Goal: Information Seeking & Learning: Find specific fact

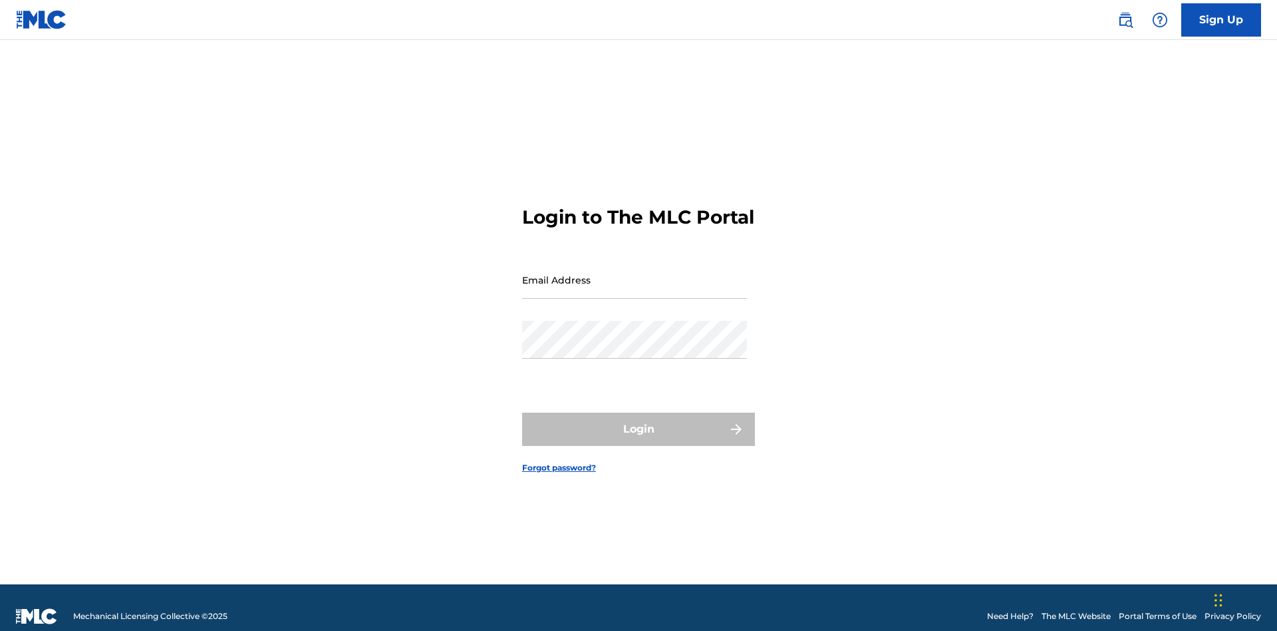
scroll to position [17, 0]
click at [635, 273] on input "Email Address" at bounding box center [634, 280] width 225 height 38
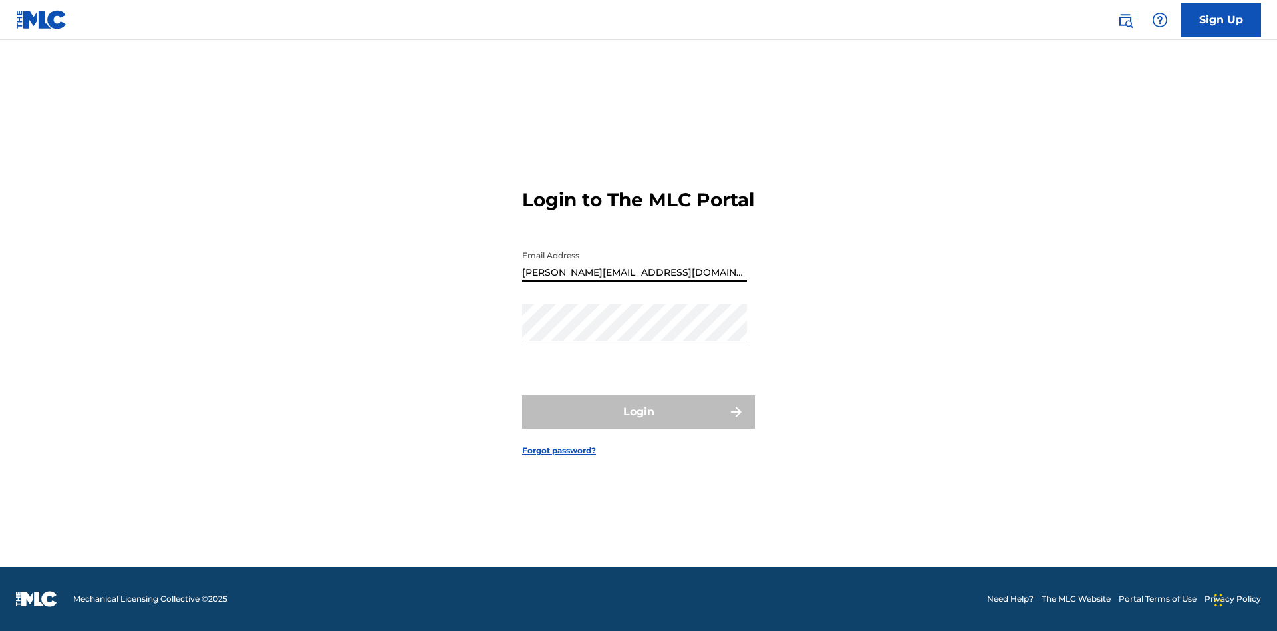
type input "[PERSON_NAME][EMAIL_ADDRESS][DOMAIN_NAME]"
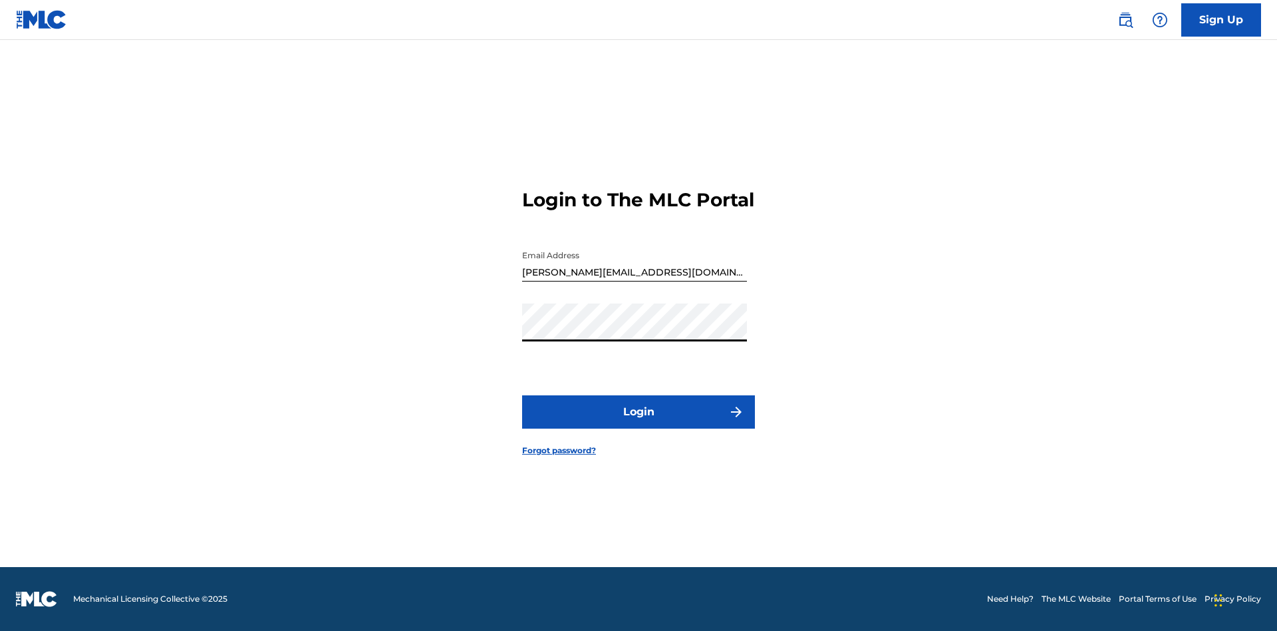
click at [639, 423] on button "Login" at bounding box center [638, 411] width 233 height 33
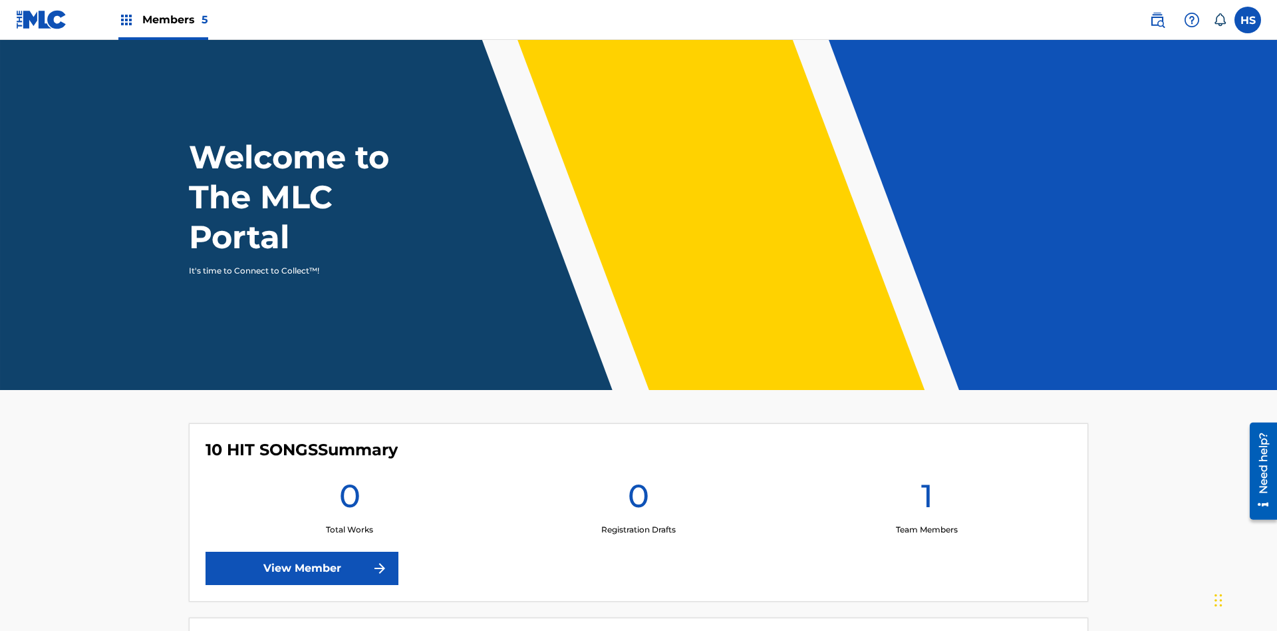
click at [162, 19] on span "Members 5" at bounding box center [175, 19] width 66 height 15
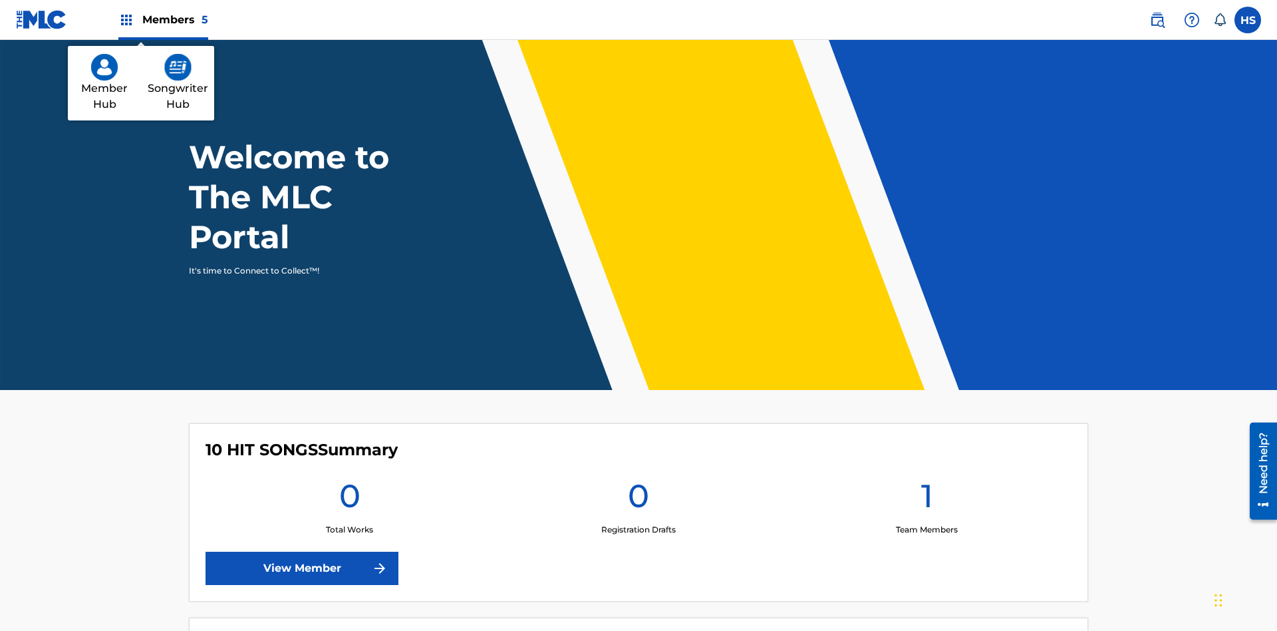
click at [178, 67] on img at bounding box center [177, 67] width 27 height 27
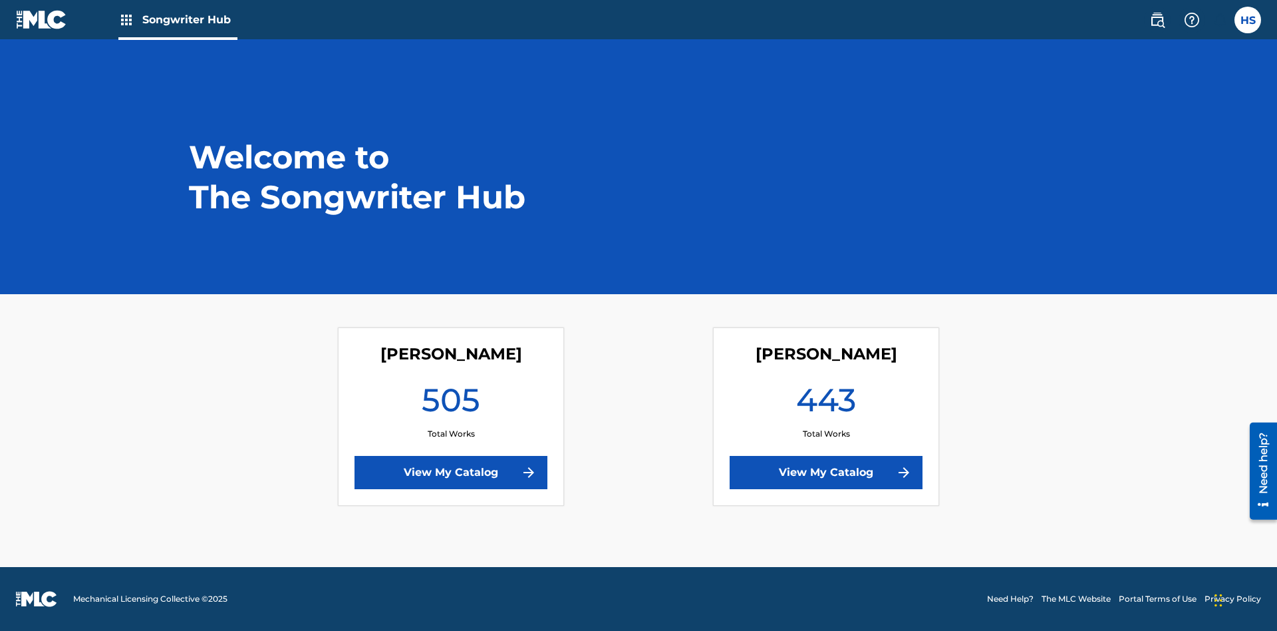
click at [826, 472] on link "View My Catalog" at bounding box center [826, 472] width 193 height 33
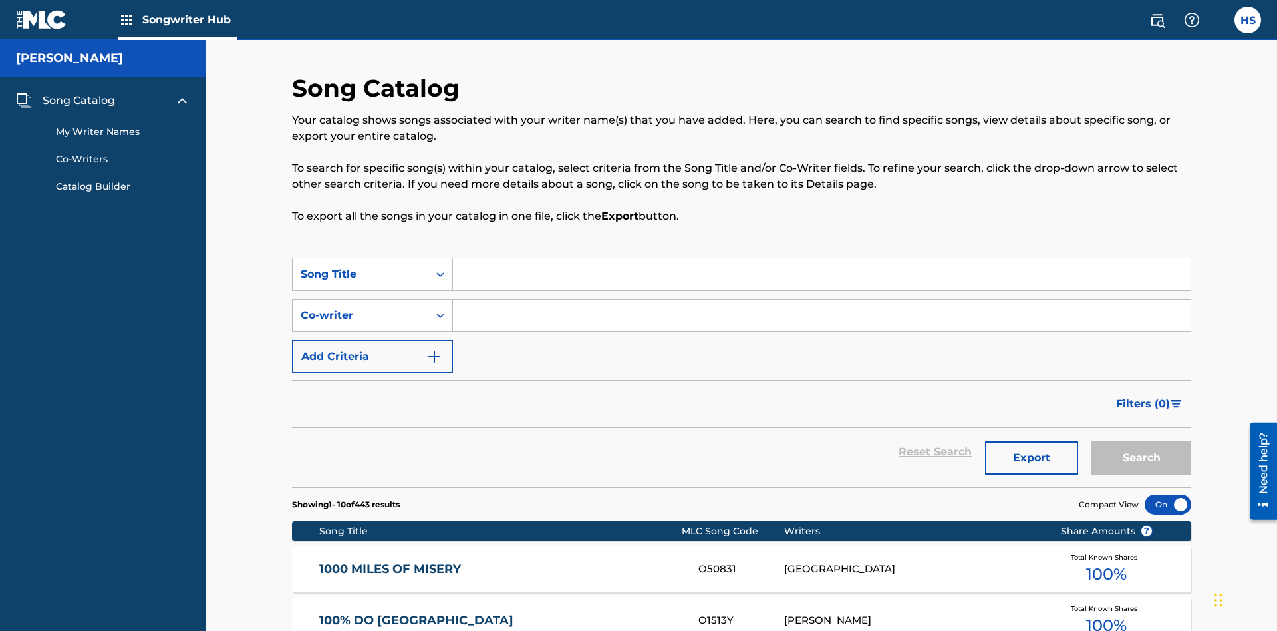
click at [78, 92] on span "Song Catalog" at bounding box center [79, 100] width 73 height 16
click at [361, 266] on div "Song Title" at bounding box center [361, 274] width 120 height 16
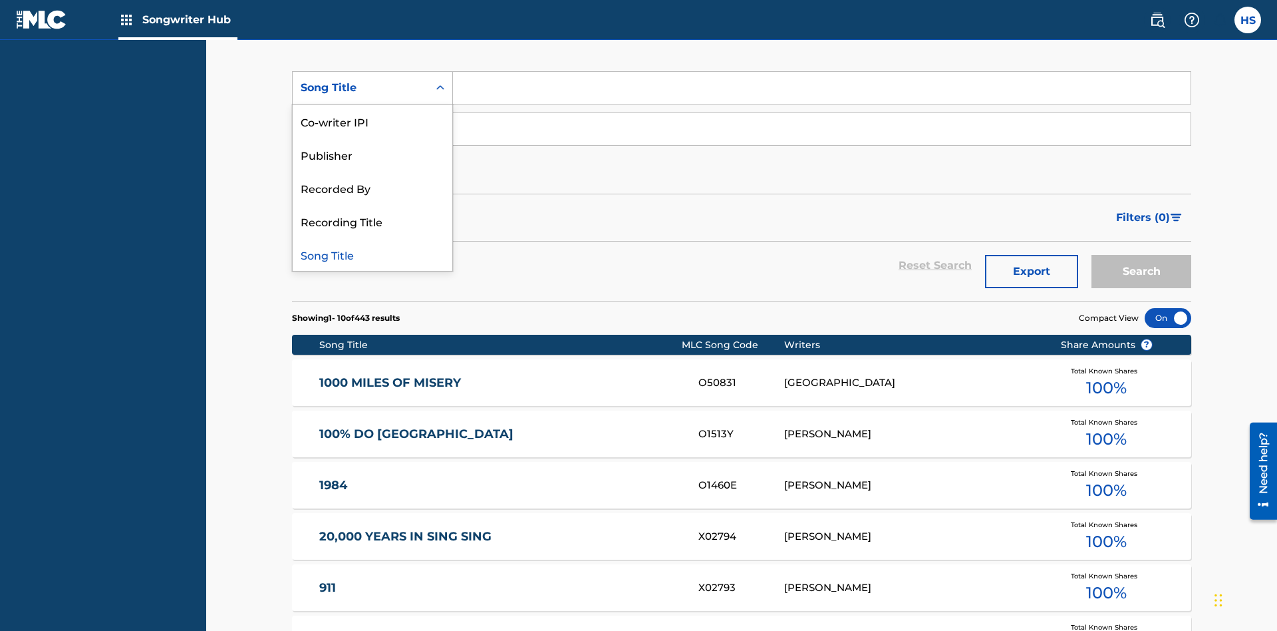
click at [373, 254] on div "Song Title" at bounding box center [373, 253] width 160 height 33
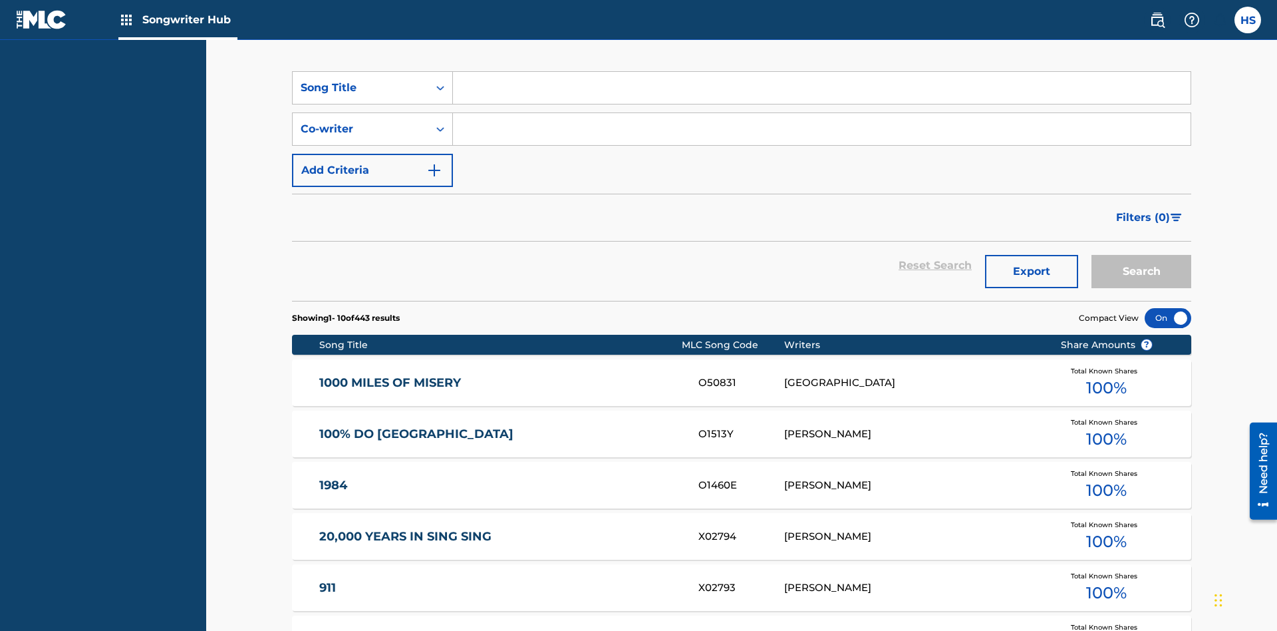
scroll to position [178, 0]
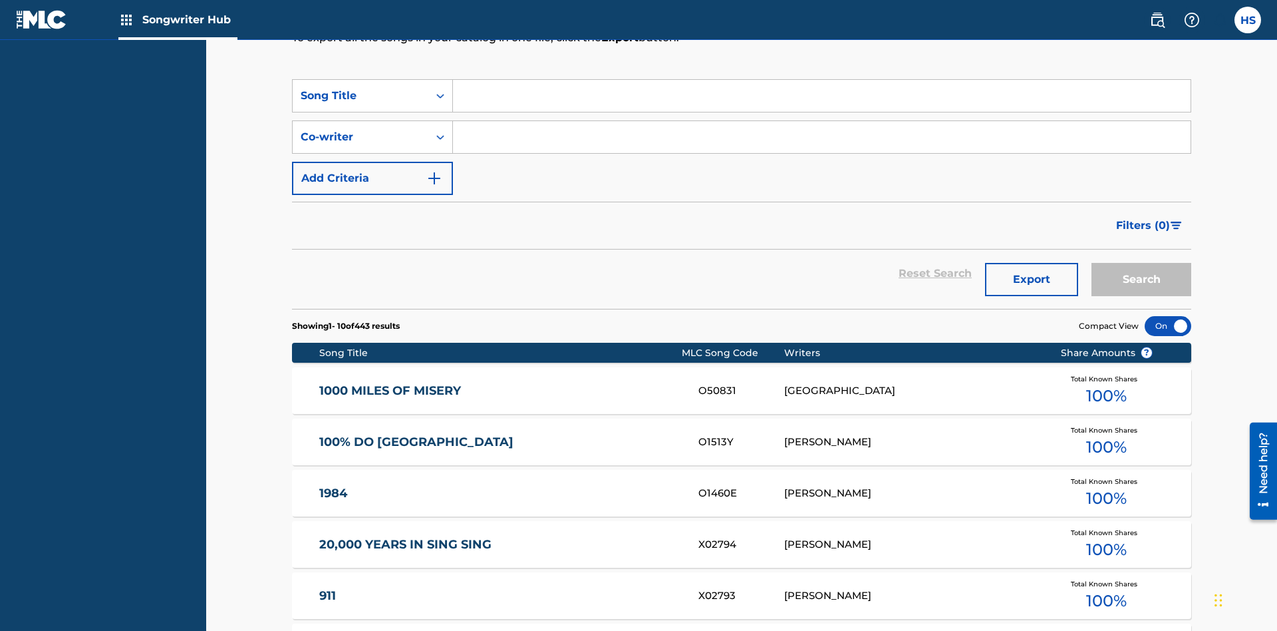
click at [822, 96] on input "Search Form" at bounding box center [822, 96] width 738 height 32
type input "MENEAME"
click at [1142, 263] on button "Search" at bounding box center [1142, 279] width 100 height 33
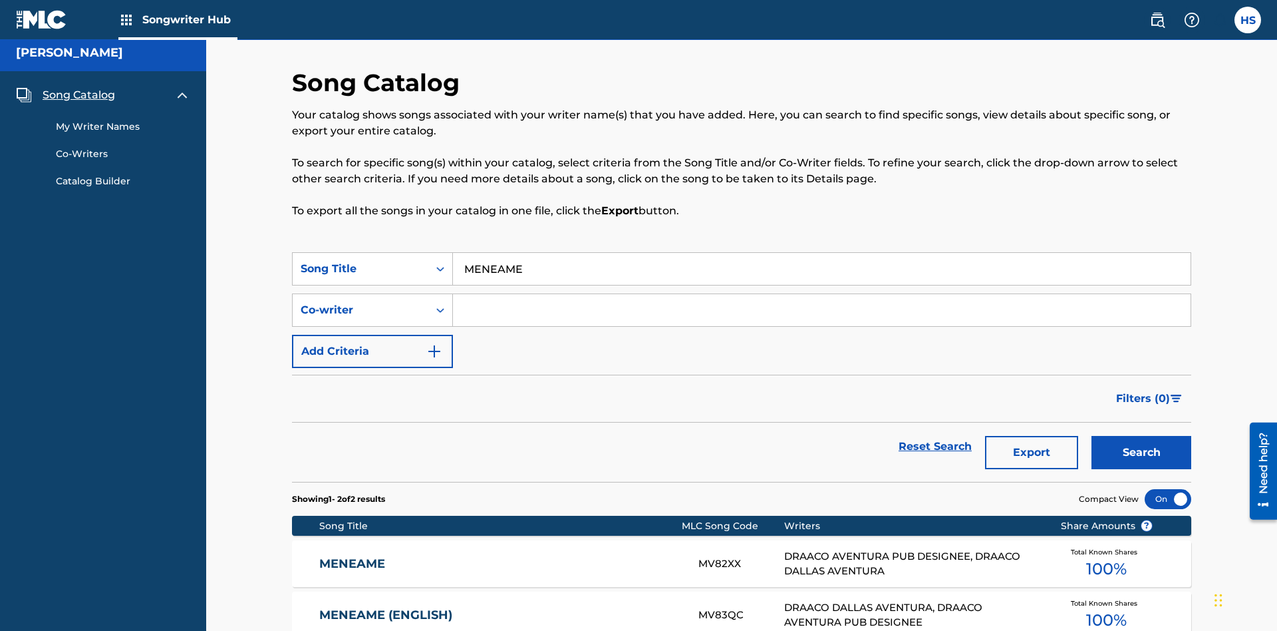
scroll to position [139, 0]
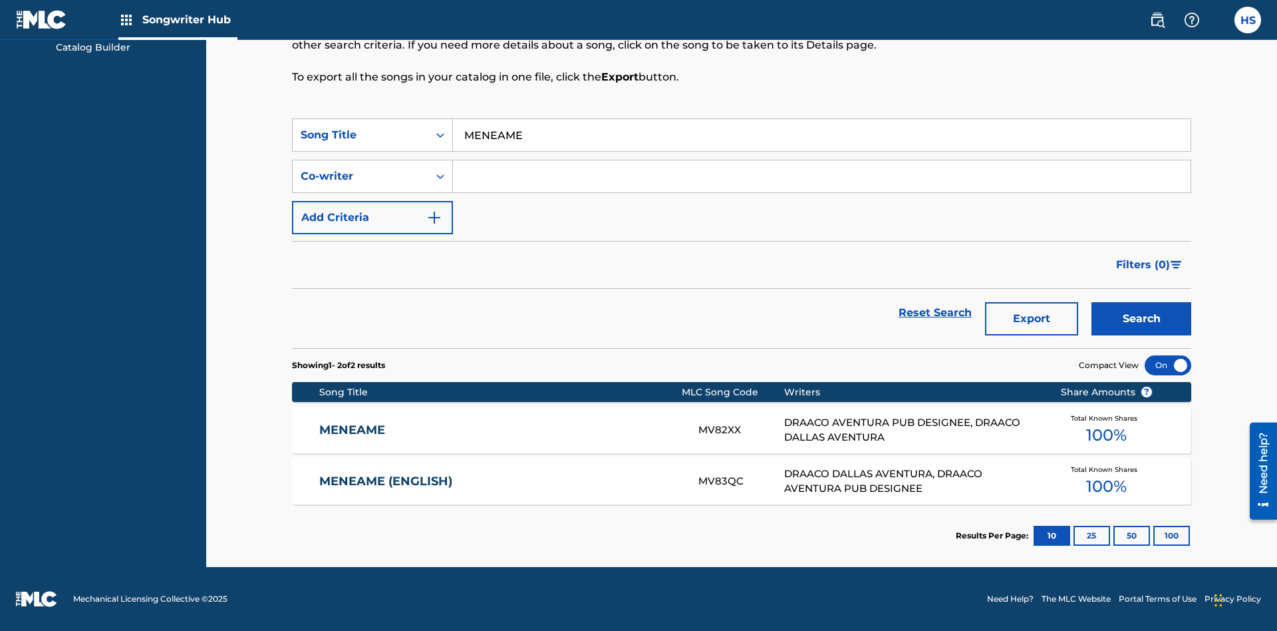
click at [822, 135] on input "MENEAME" at bounding box center [822, 135] width 738 height 32
click at [361, 176] on div "Co-writer" at bounding box center [361, 176] width 120 height 16
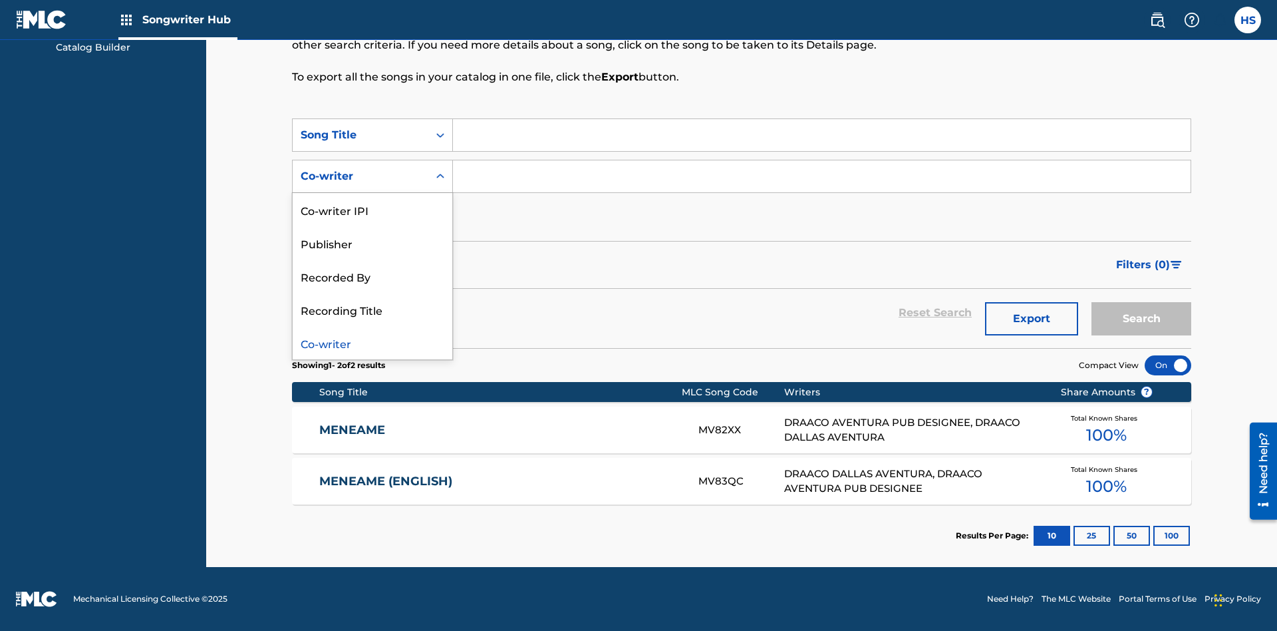
click at [373, 343] on div "Co-writer" at bounding box center [373, 342] width 160 height 33
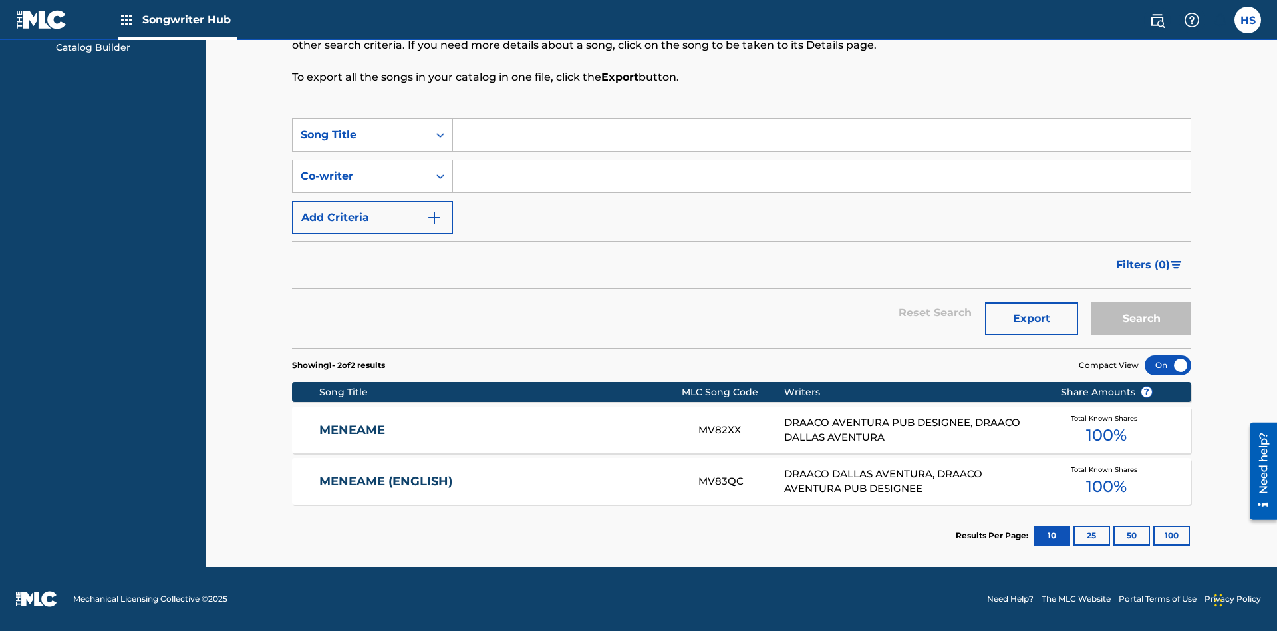
click at [822, 176] on input "Search Form" at bounding box center [822, 176] width 738 height 32
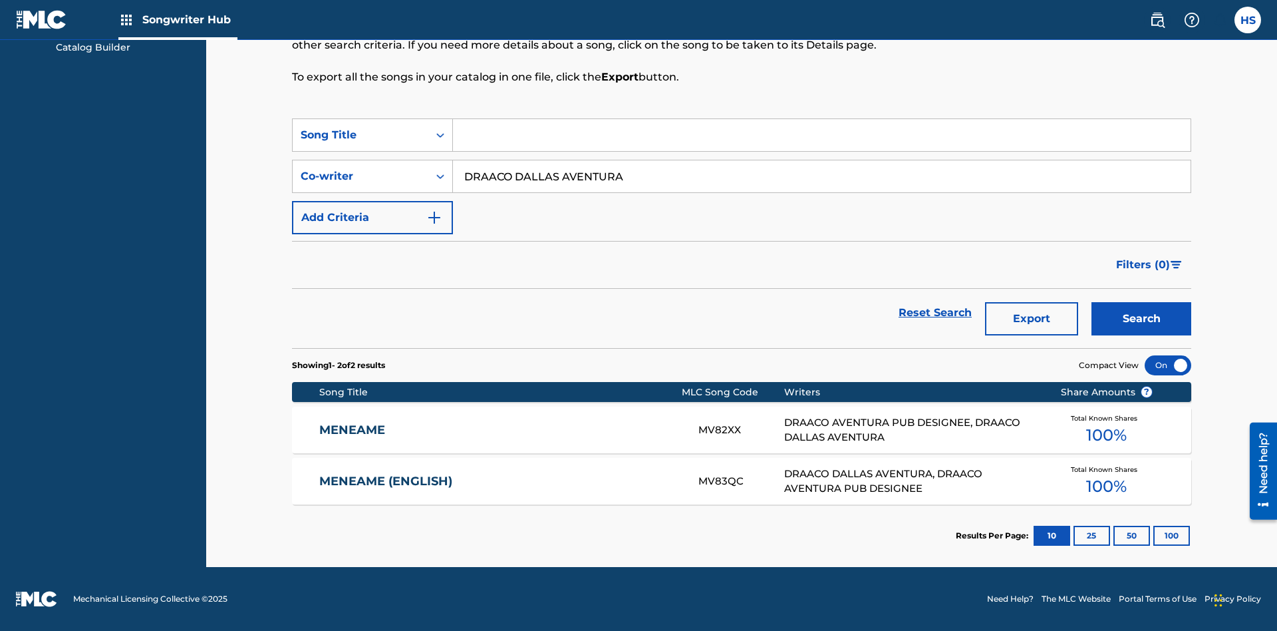
type input "DRAACO DALLAS AVENTURA"
click at [1142, 319] on button "Search" at bounding box center [1142, 318] width 100 height 33
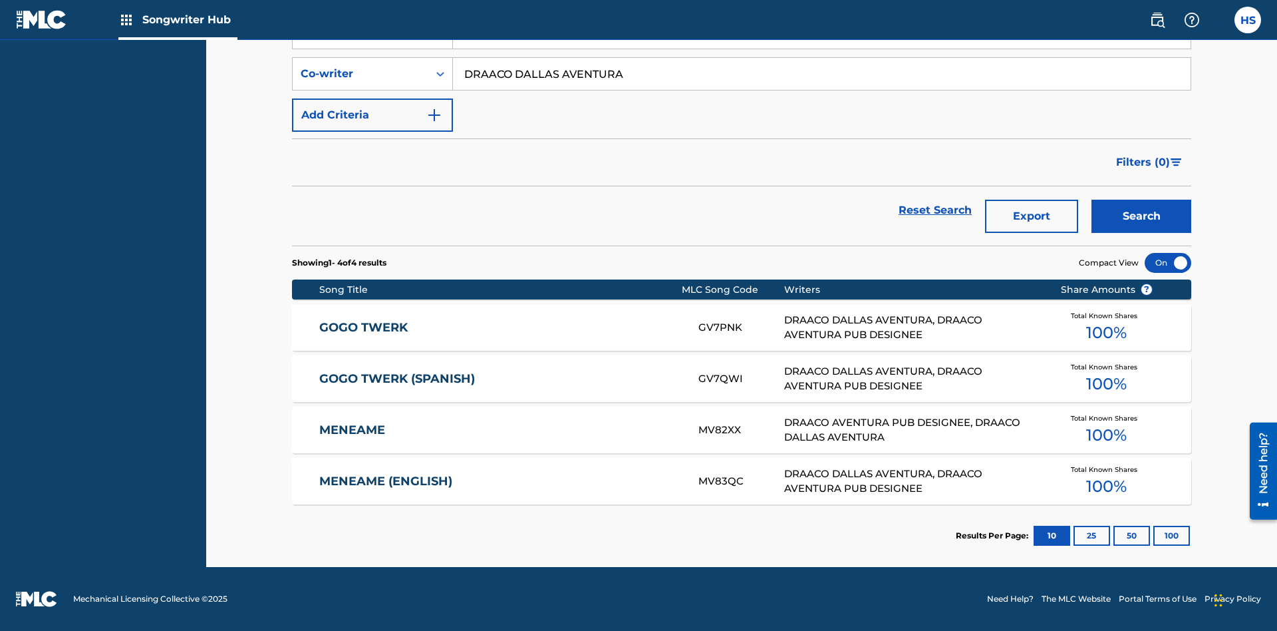
click at [822, 90] on input "DRAACO DALLAS AVENTURA" at bounding box center [822, 74] width 738 height 32
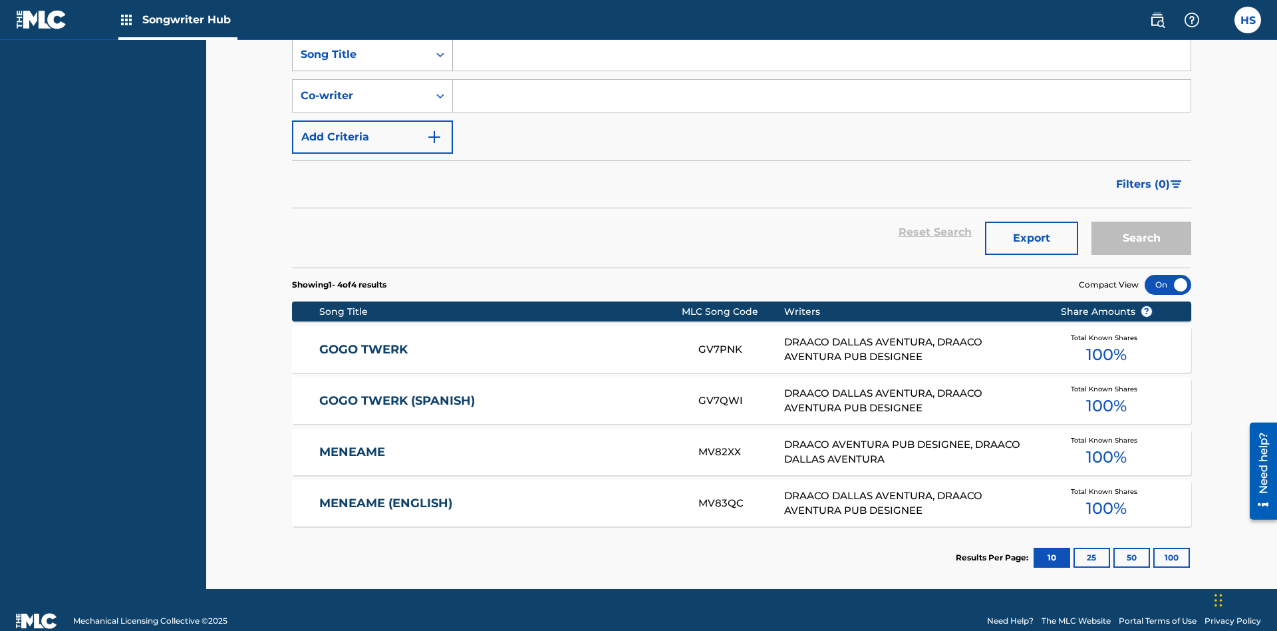
click at [361, 63] on div "Song Title" at bounding box center [361, 55] width 120 height 16
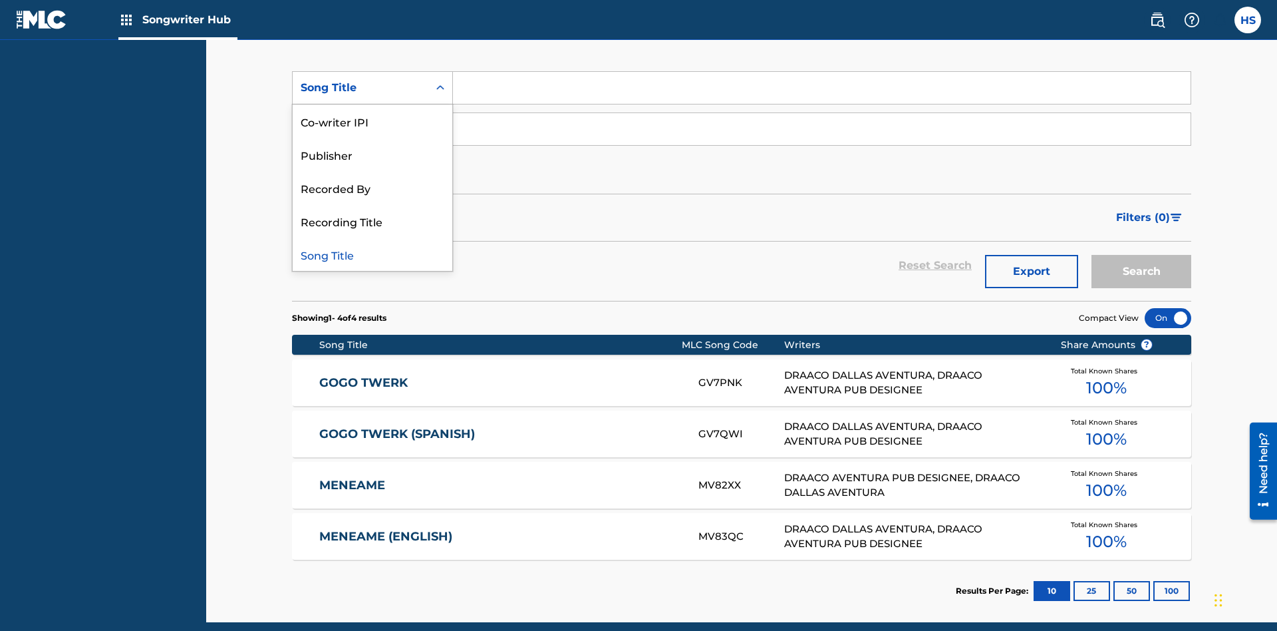
click at [373, 121] on div "Co-writer IPI" at bounding box center [373, 120] width 160 height 33
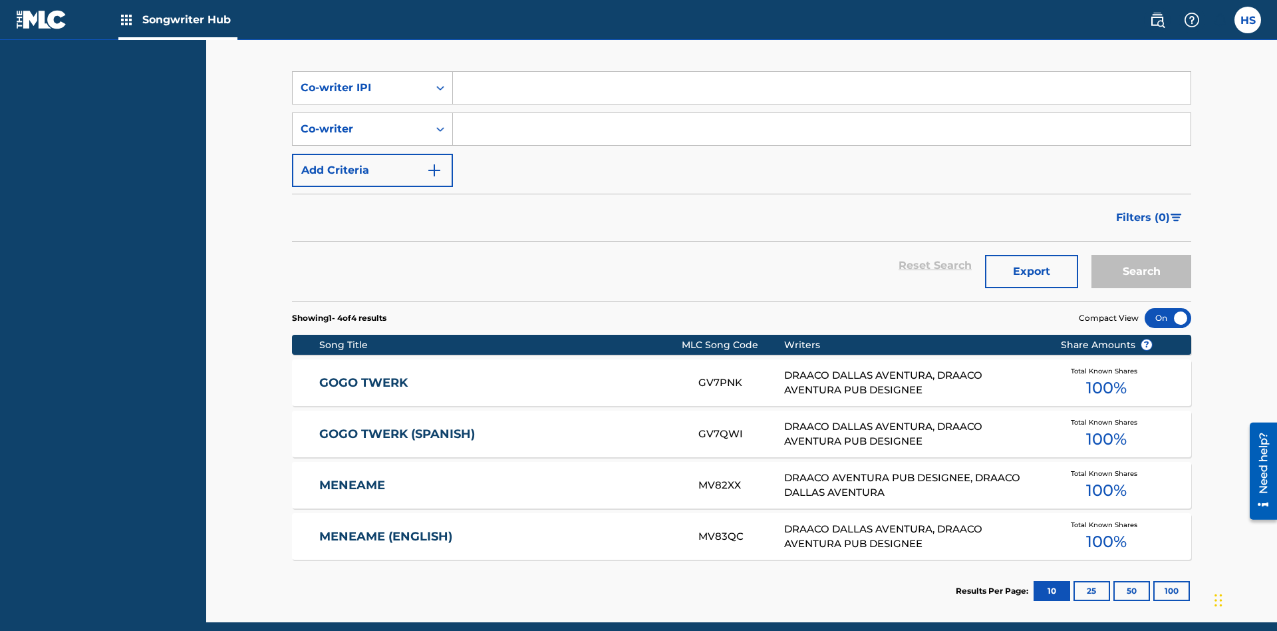
click at [822, 96] on input "Search Form" at bounding box center [822, 88] width 738 height 32
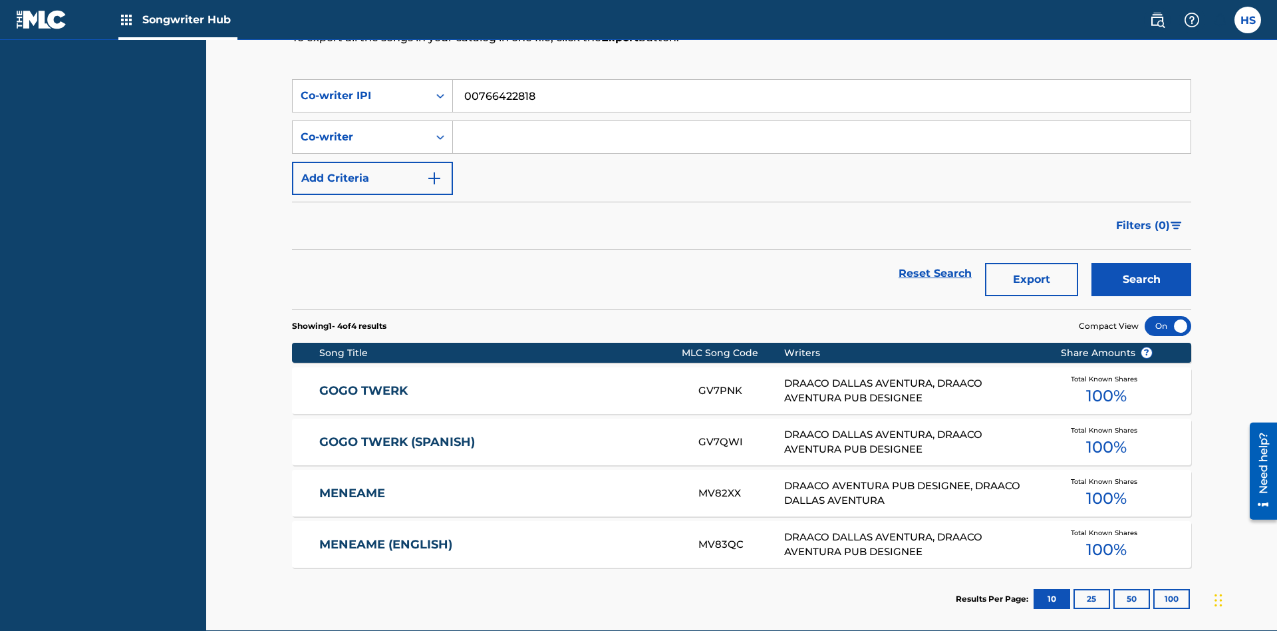
type input "00766422818"
click at [1142, 263] on button "Search" at bounding box center [1142, 279] width 100 height 33
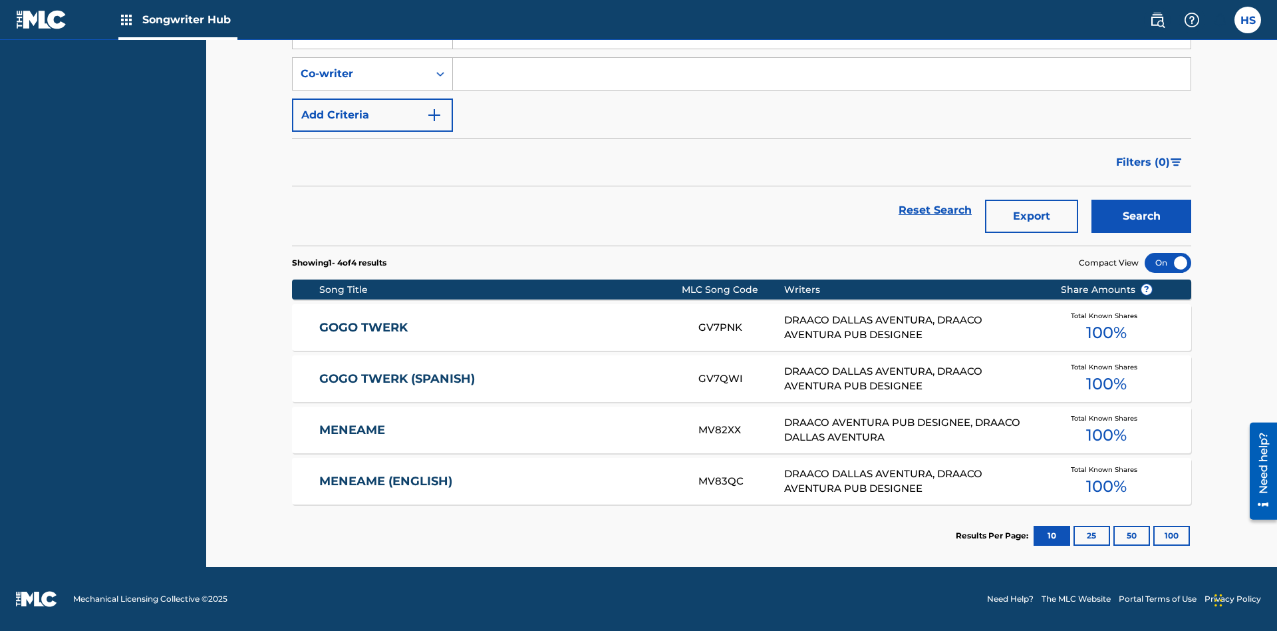
scroll to position [186, 0]
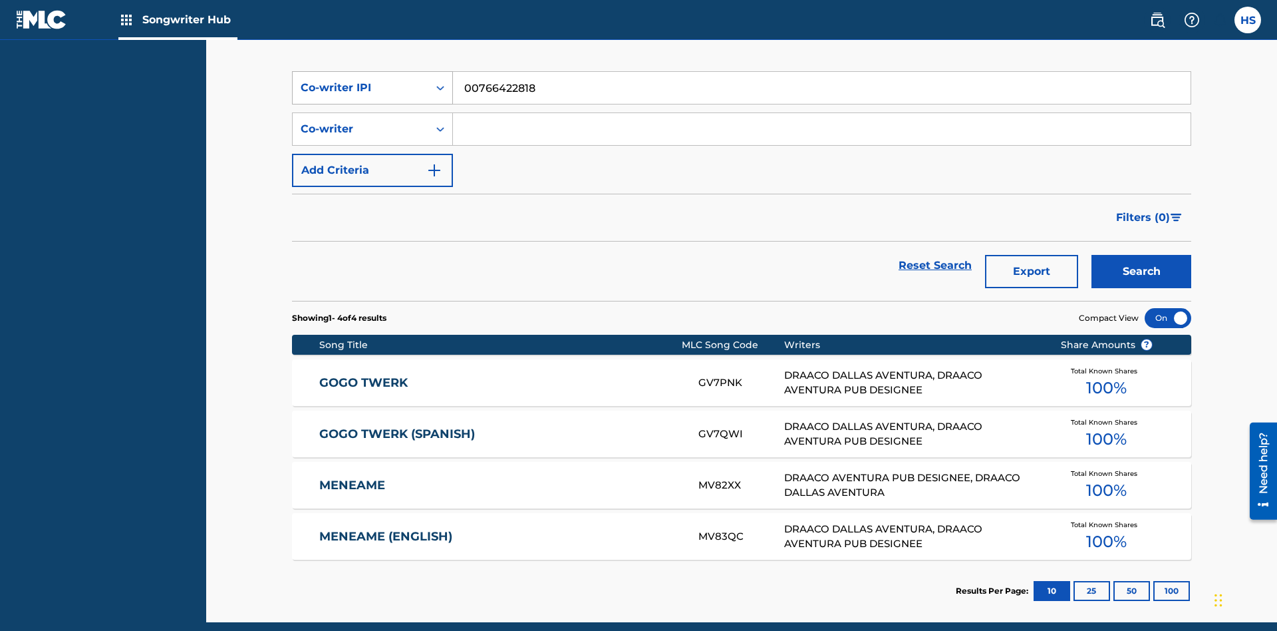
click at [361, 88] on div "Co-writer IPI" at bounding box center [361, 88] width 120 height 16
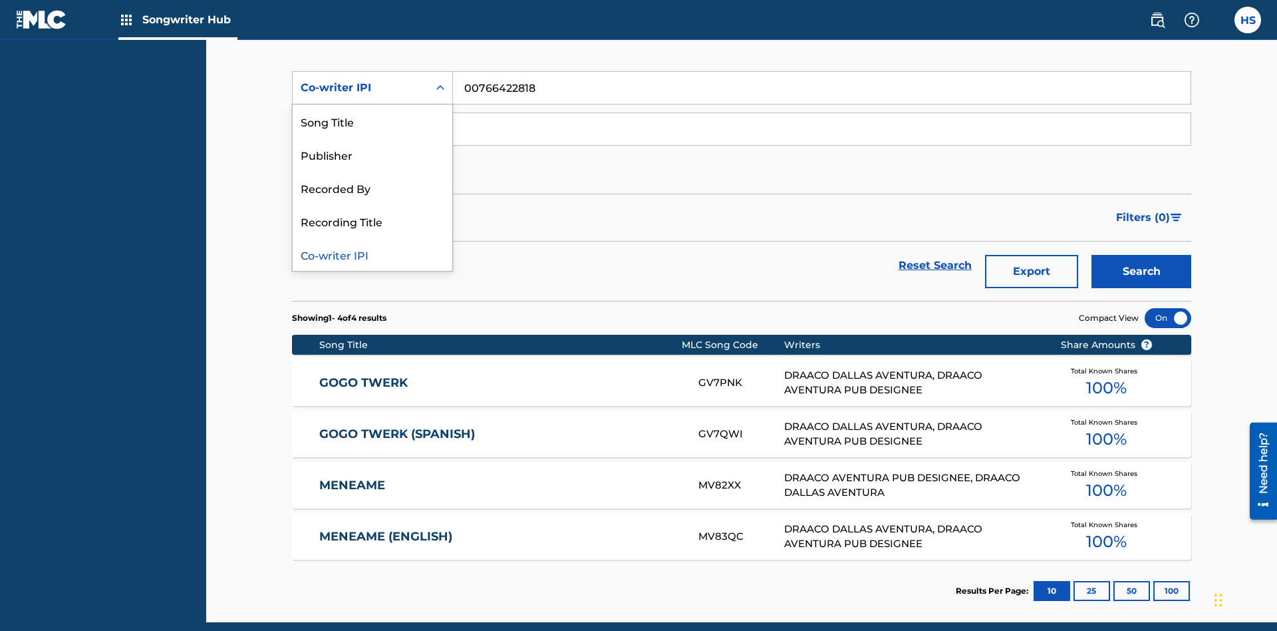
click at [373, 188] on div "Recorded By" at bounding box center [373, 187] width 160 height 33
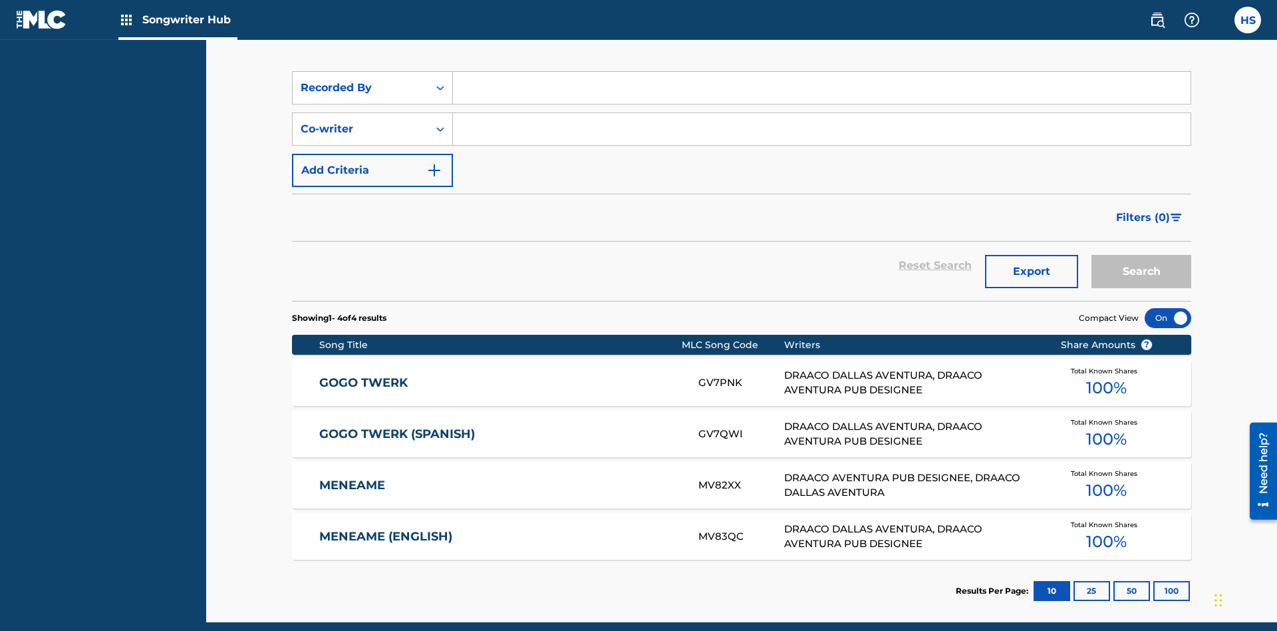
click at [822, 96] on input "Search Form" at bounding box center [822, 88] width 738 height 32
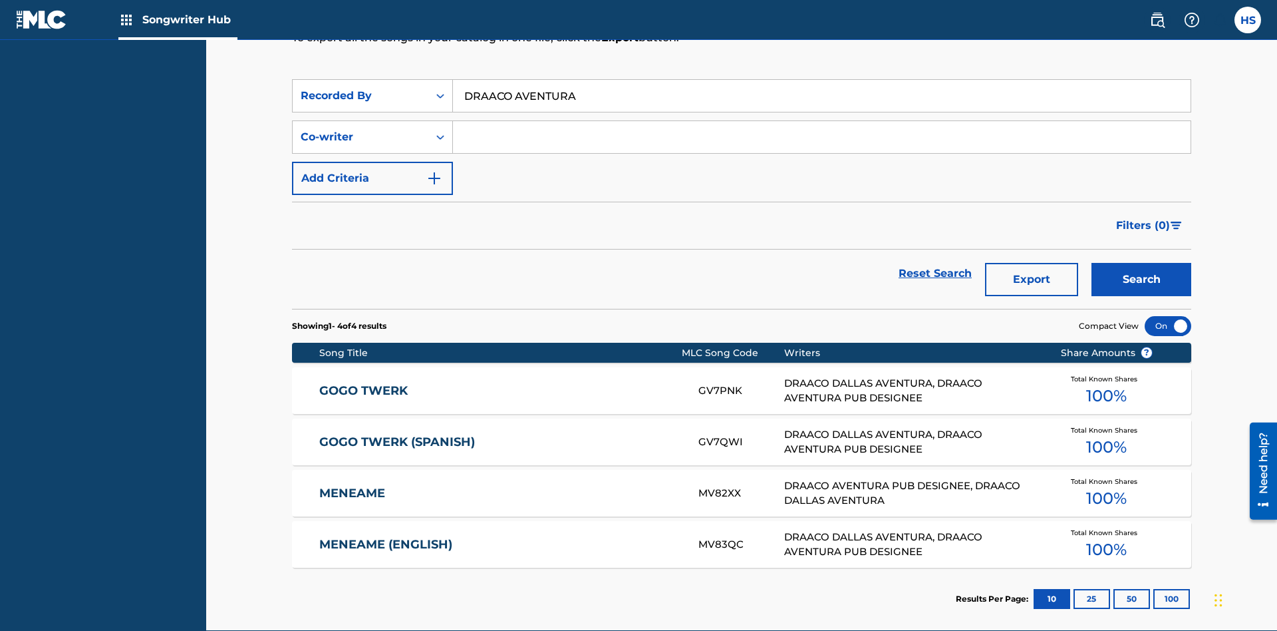
type input "DRAACO AVENTURA"
click at [1142, 263] on button "Search" at bounding box center [1142, 279] width 100 height 33
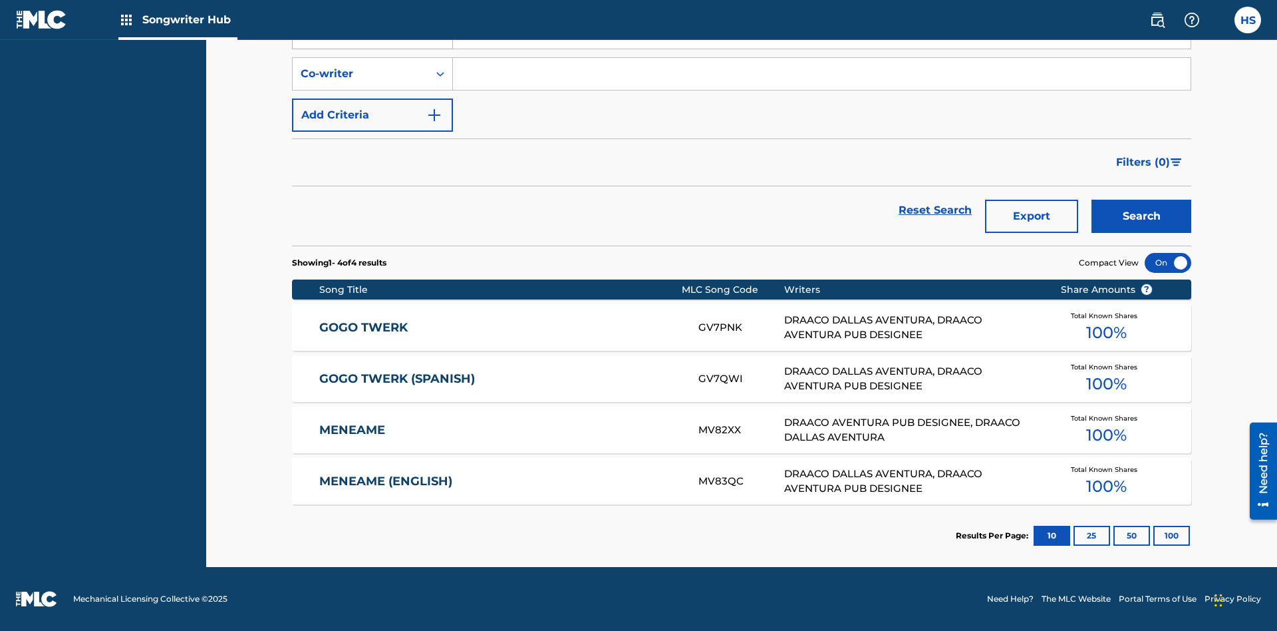
click at [361, 41] on div "Recorded By" at bounding box center [361, 33] width 120 height 16
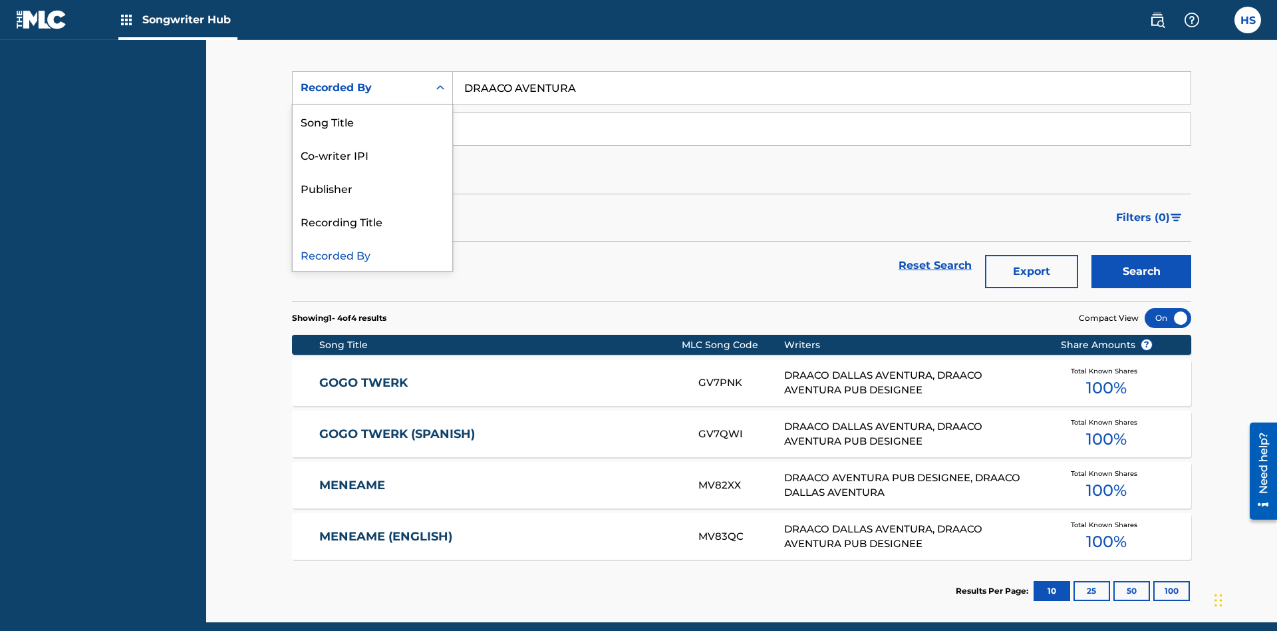
click at [373, 188] on div "Publisher" at bounding box center [373, 187] width 160 height 33
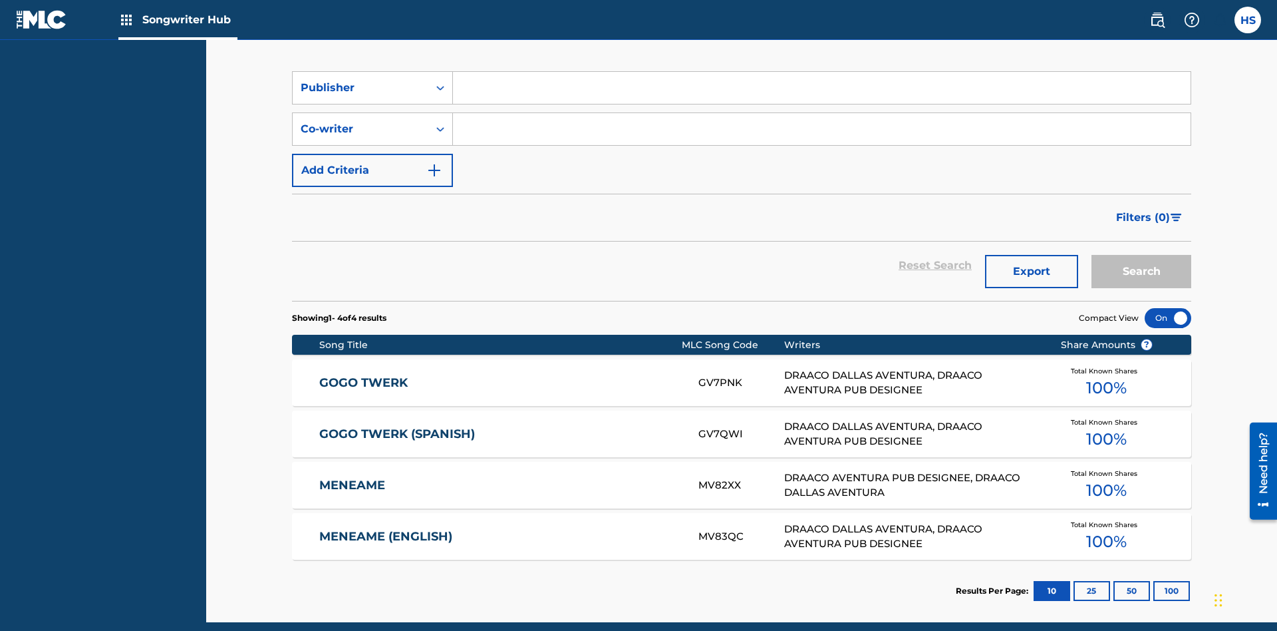
click at [822, 96] on input "Search Form" at bounding box center [822, 88] width 738 height 32
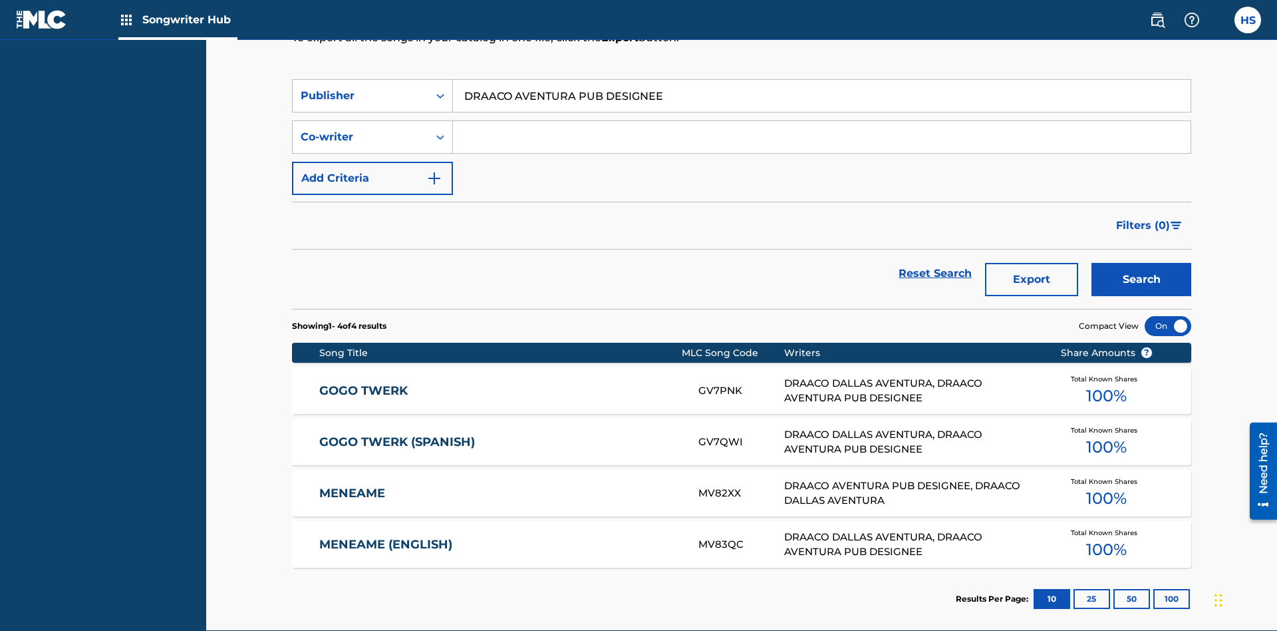
type input "DRAACO AVENTURA PUB DESIGNEE"
click at [1142, 263] on button "Search" at bounding box center [1142, 279] width 100 height 33
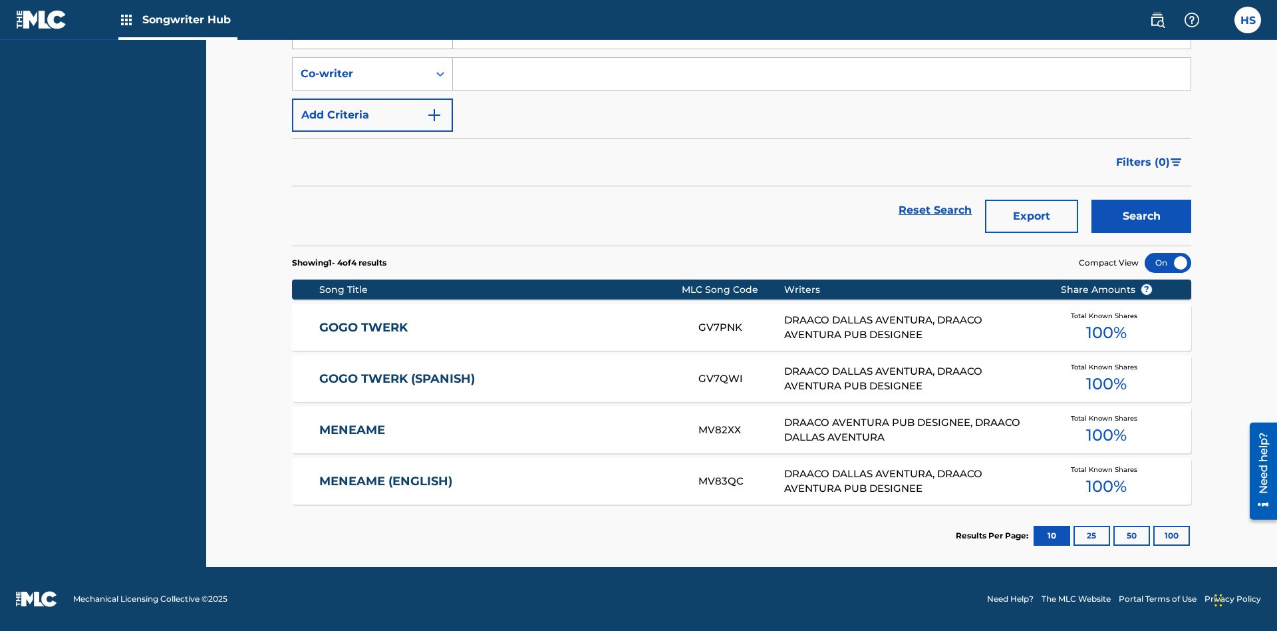
click at [361, 41] on div "Publisher" at bounding box center [361, 33] width 120 height 16
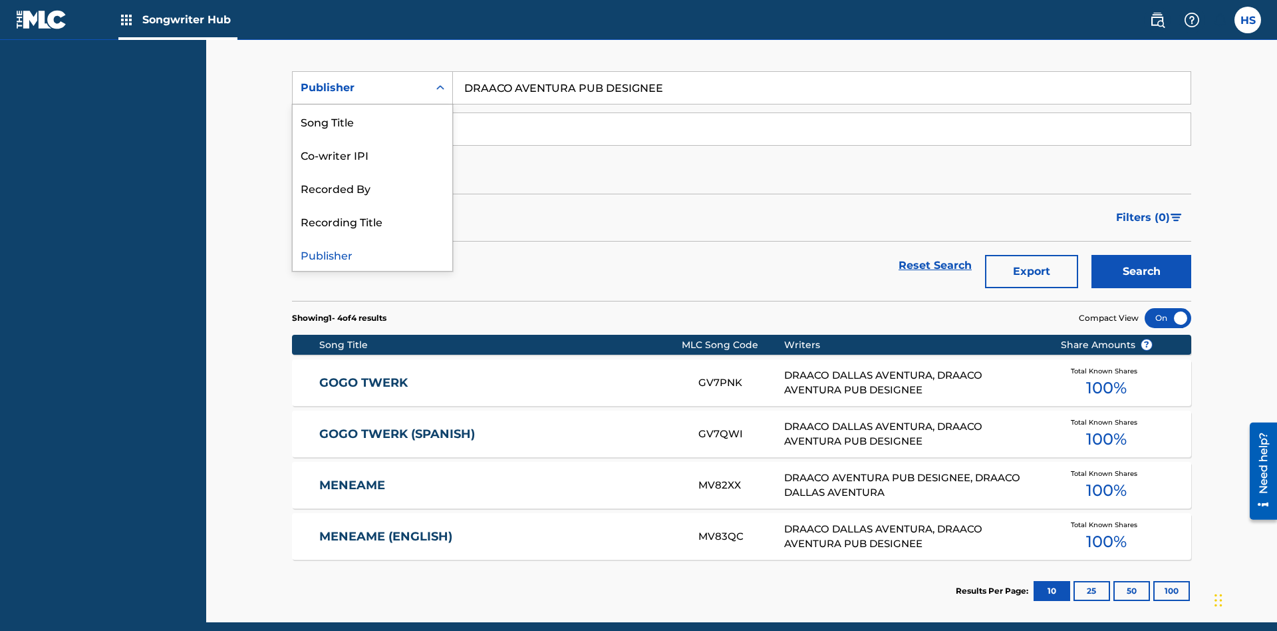
click at [373, 221] on div "Recording Title" at bounding box center [373, 220] width 160 height 33
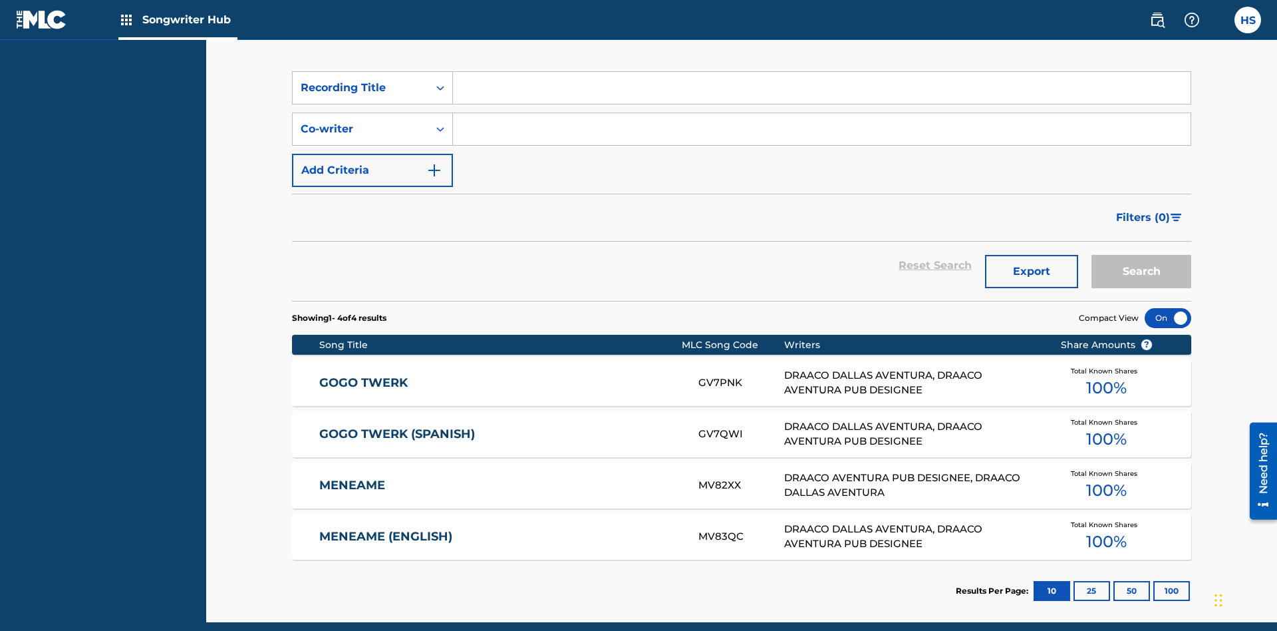
click at [822, 96] on input "Search Form" at bounding box center [822, 88] width 738 height 32
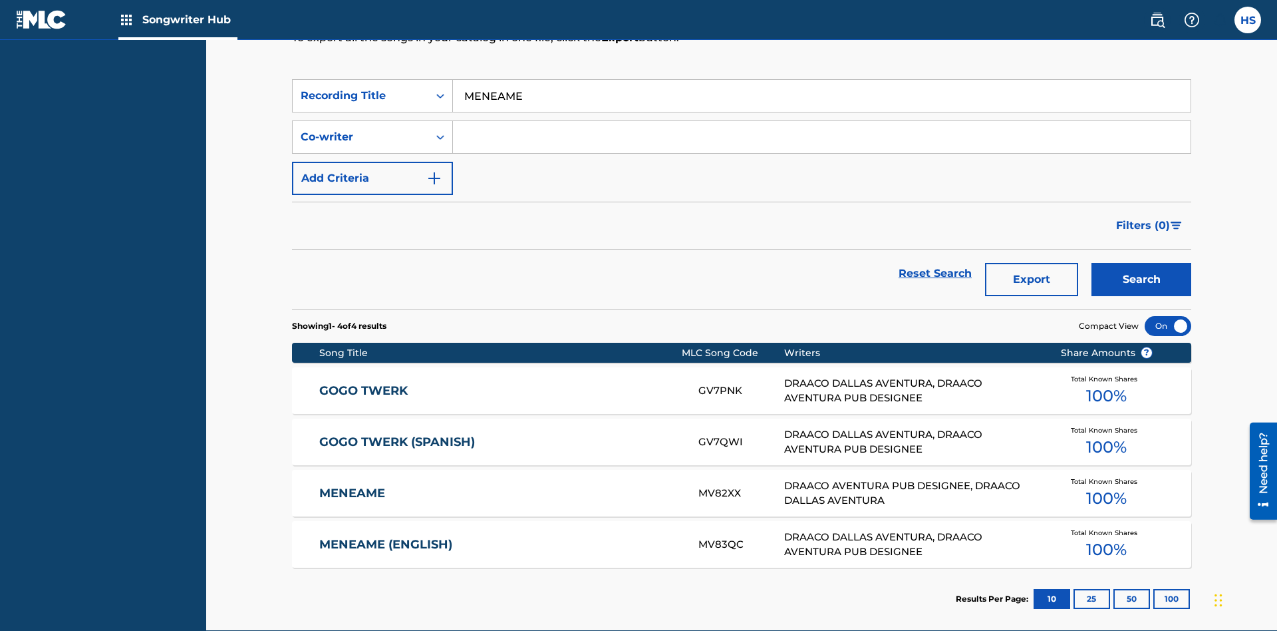
type input "MENEAME"
click at [1142, 263] on button "Search" at bounding box center [1142, 279] width 100 height 33
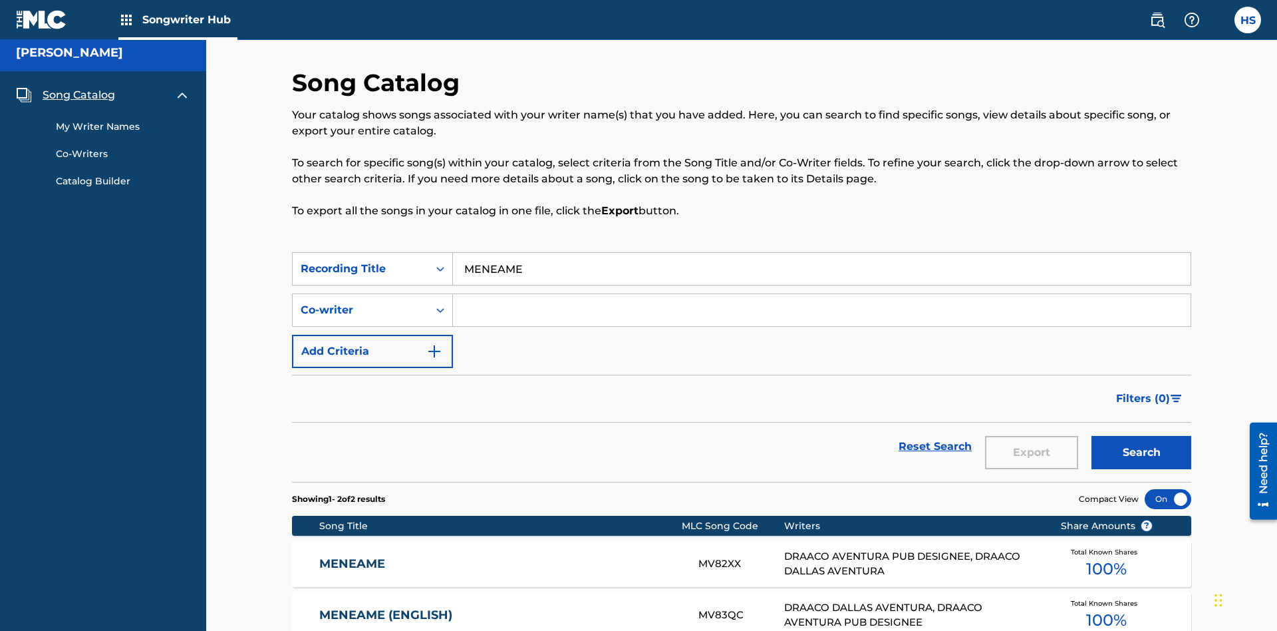
scroll to position [139, 0]
